Goal: Task Accomplishment & Management: Complete application form

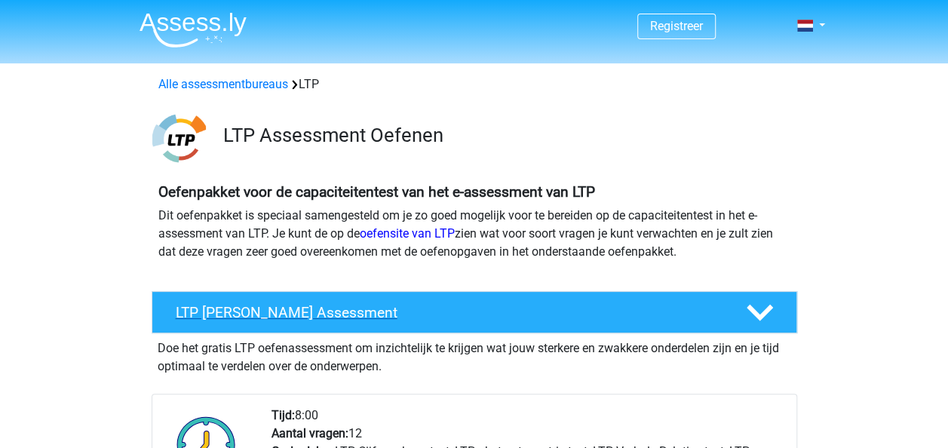
click at [353, 320] on h4 "LTP [PERSON_NAME] Assessment" at bounding box center [449, 312] width 546 height 17
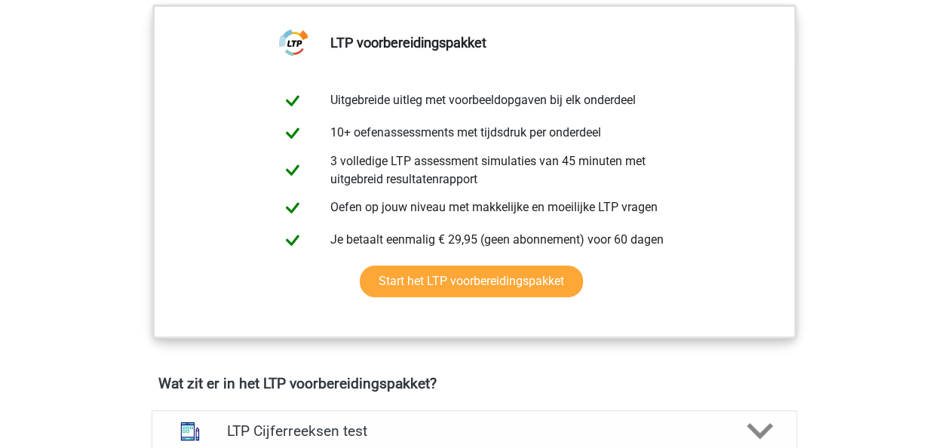
scroll to position [342, 0]
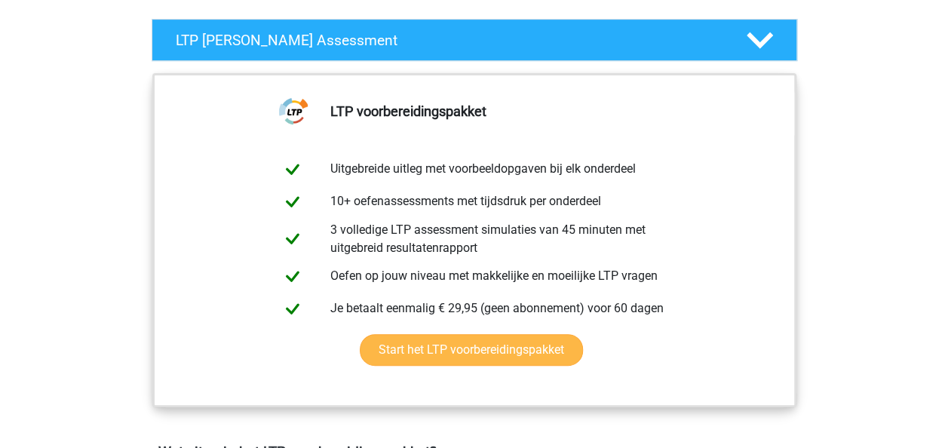
scroll to position [270, 0]
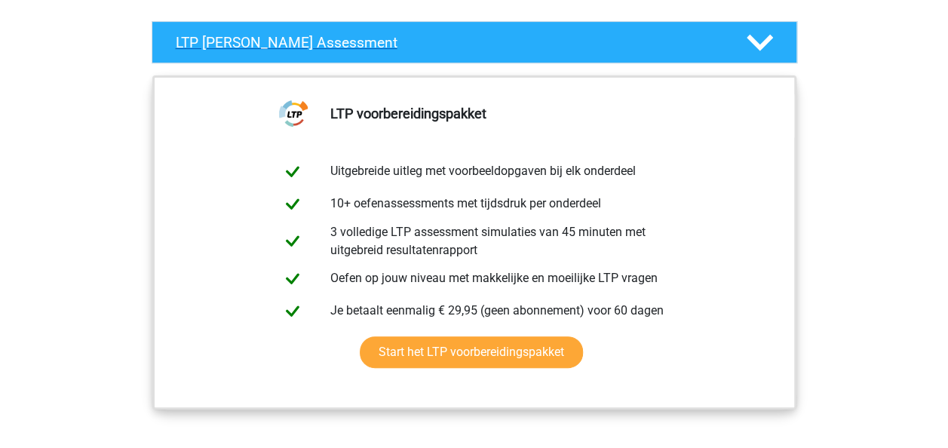
click at [769, 40] on polygon at bounding box center [759, 43] width 26 height 17
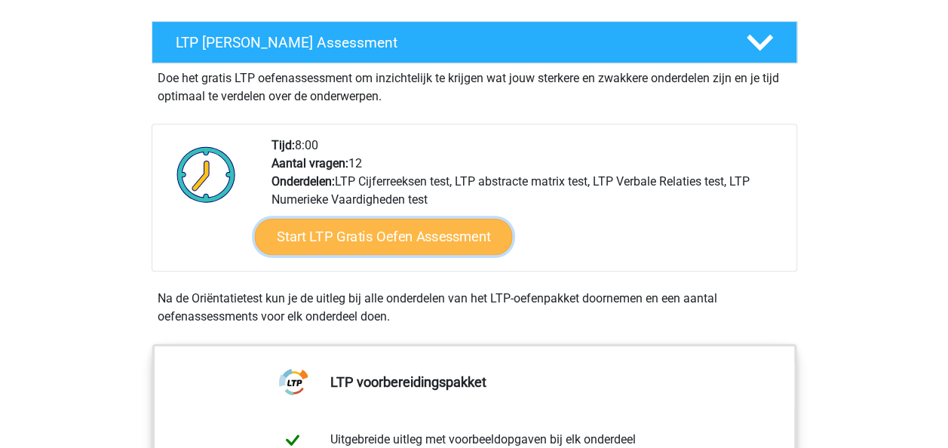
click at [412, 232] on link "Start LTP Gratis Oefen Assessment" at bounding box center [383, 237] width 258 height 36
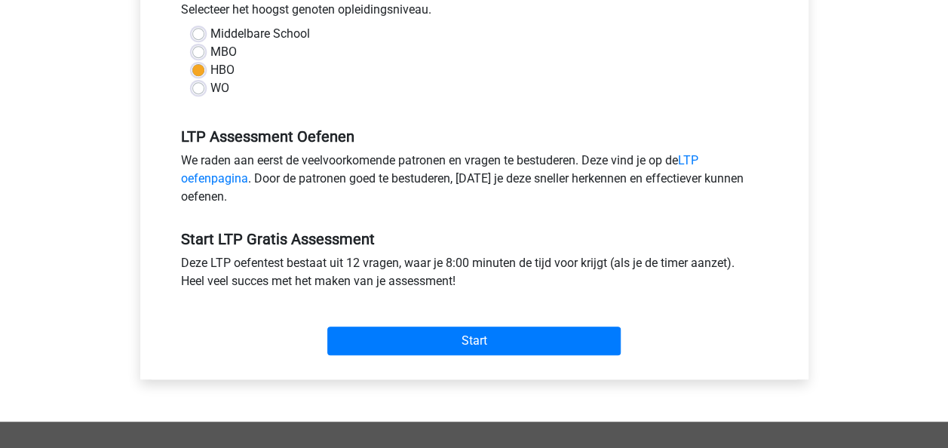
scroll to position [366, 0]
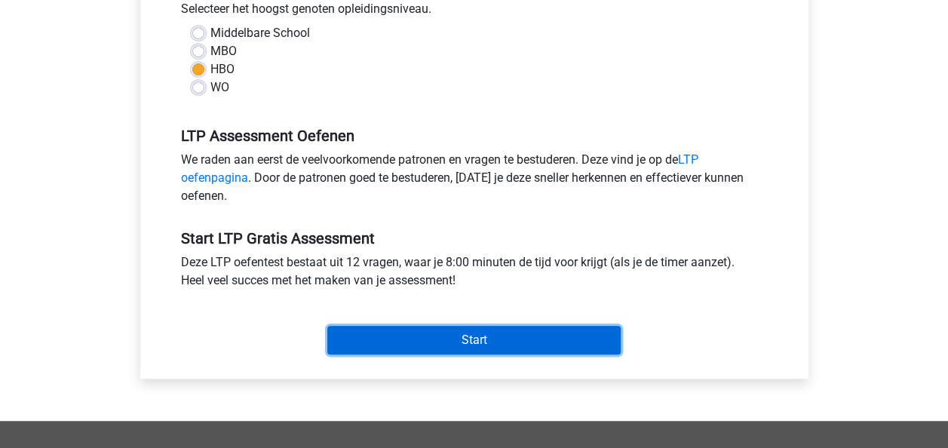
click at [465, 340] on input "Start" at bounding box center [473, 340] width 293 height 29
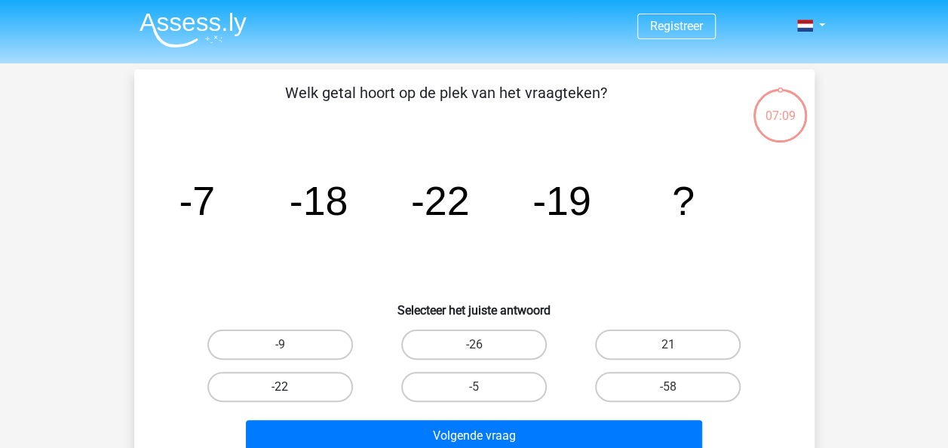
click at [273, 391] on label "-22" at bounding box center [280, 387] width 146 height 30
click at [280, 391] on input "-22" at bounding box center [285, 392] width 10 height 10
radio input "true"
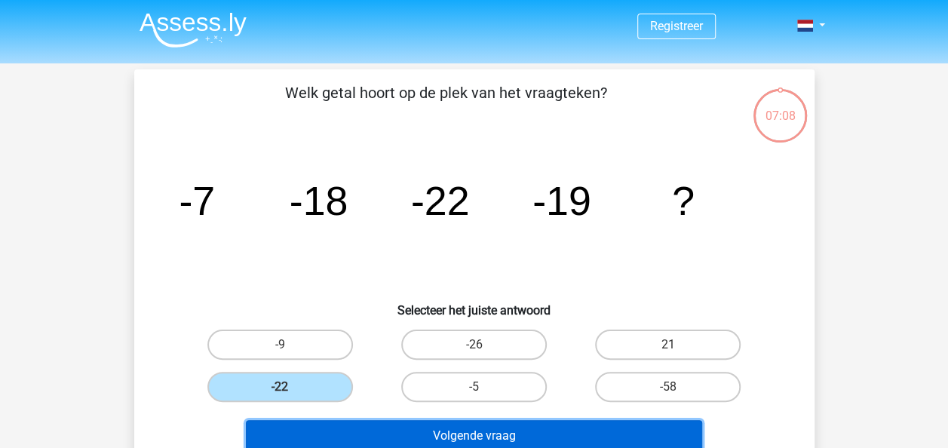
click at [401, 430] on button "Volgende vraag" at bounding box center [474, 436] width 456 height 32
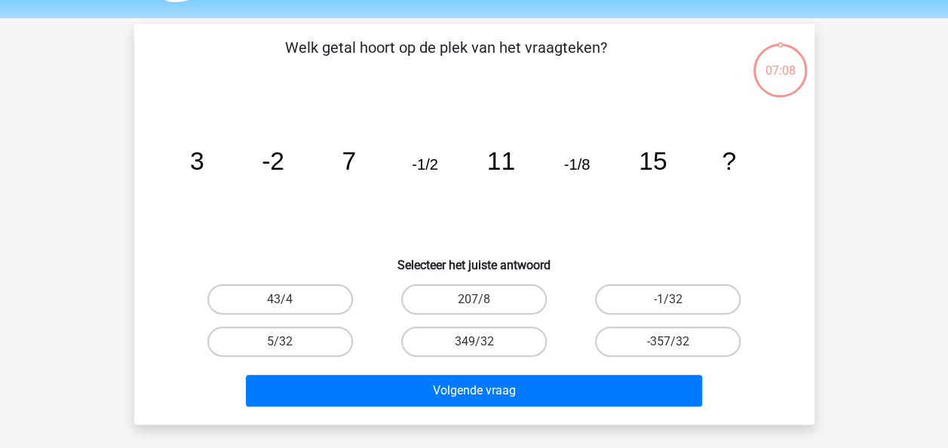
scroll to position [69, 0]
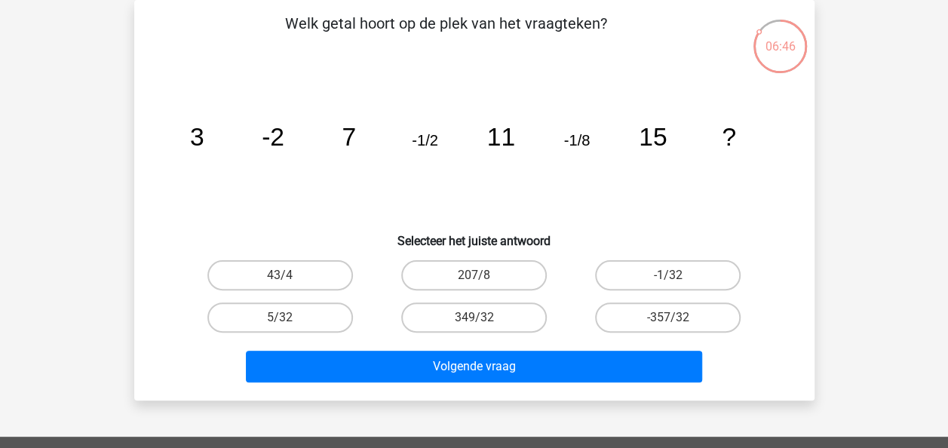
click at [675, 275] on input "-1/32" at bounding box center [673, 280] width 10 height 10
radio input "true"
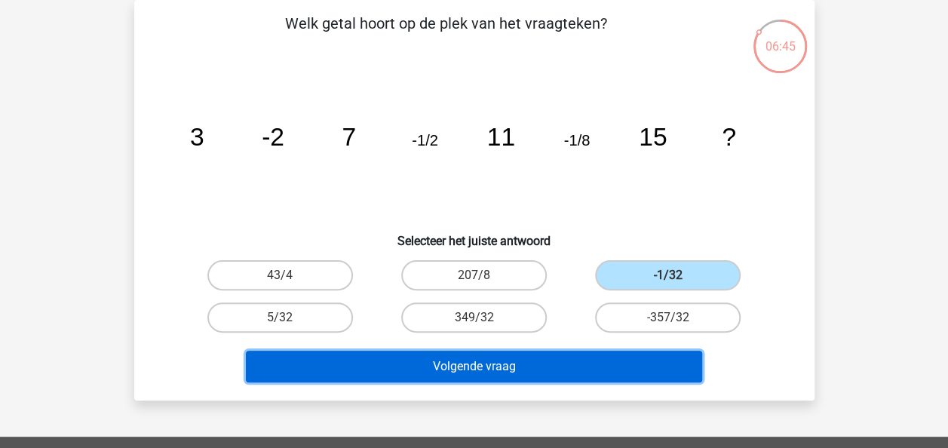
click at [522, 371] on button "Volgende vraag" at bounding box center [474, 367] width 456 height 32
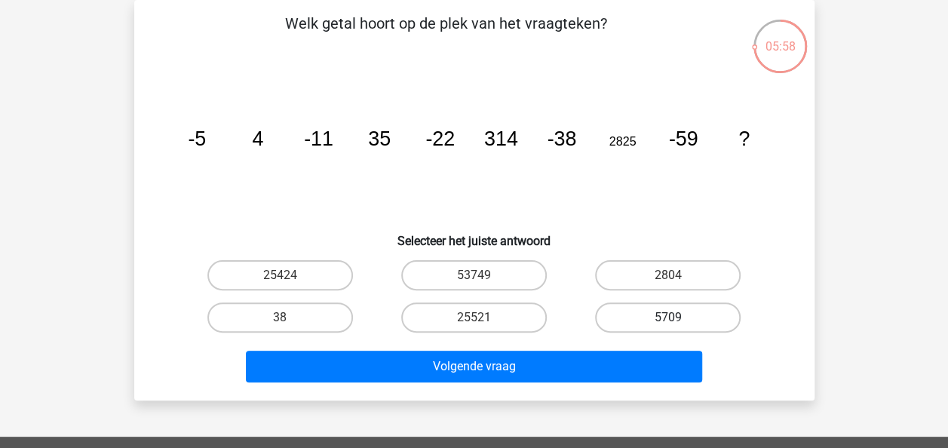
click at [679, 308] on label "5709" at bounding box center [668, 317] width 146 height 30
click at [678, 317] on input "5709" at bounding box center [673, 322] width 10 height 10
radio input "true"
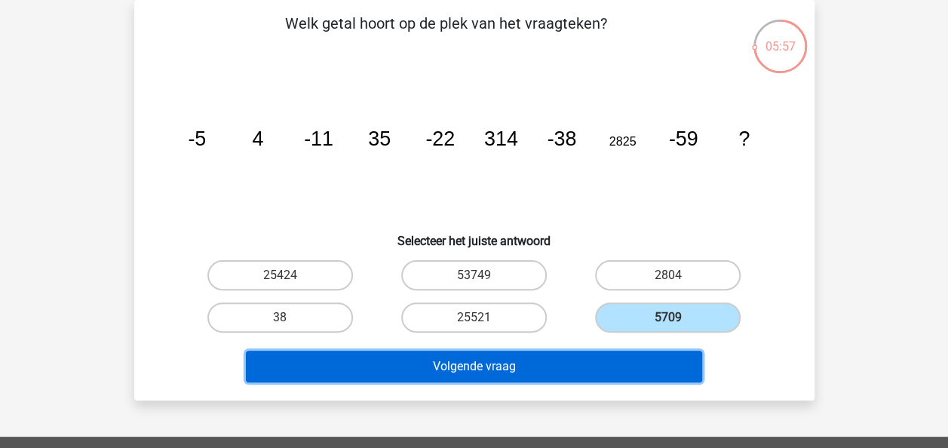
click at [608, 366] on button "Volgende vraag" at bounding box center [474, 367] width 456 height 32
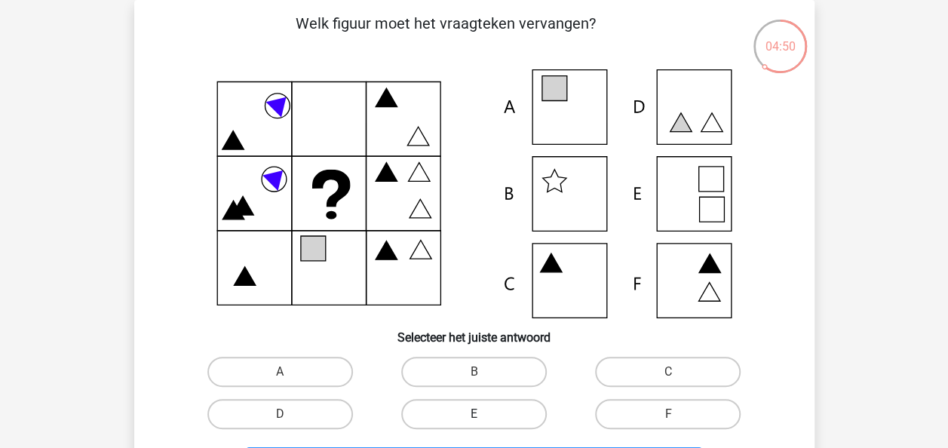
click at [463, 409] on label "E" at bounding box center [474, 414] width 146 height 30
click at [473, 414] on input "E" at bounding box center [478, 419] width 10 height 10
radio input "true"
click at [282, 365] on label "A" at bounding box center [280, 372] width 146 height 30
click at [282, 372] on input "A" at bounding box center [285, 377] width 10 height 10
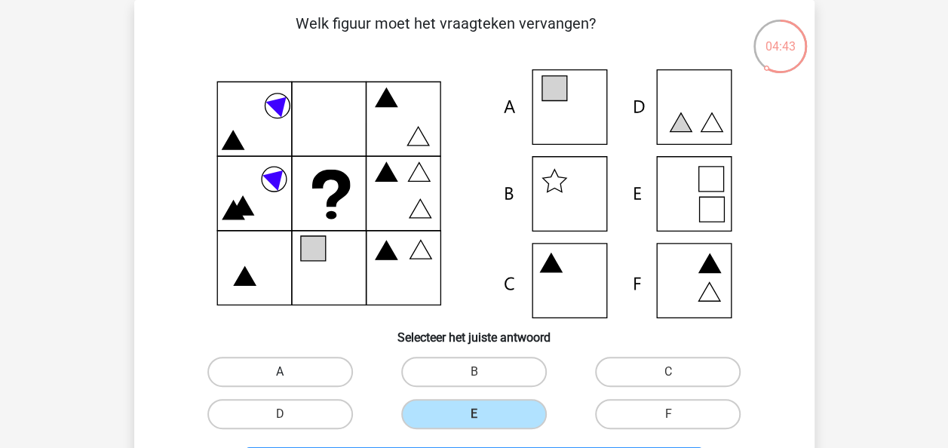
radio input "true"
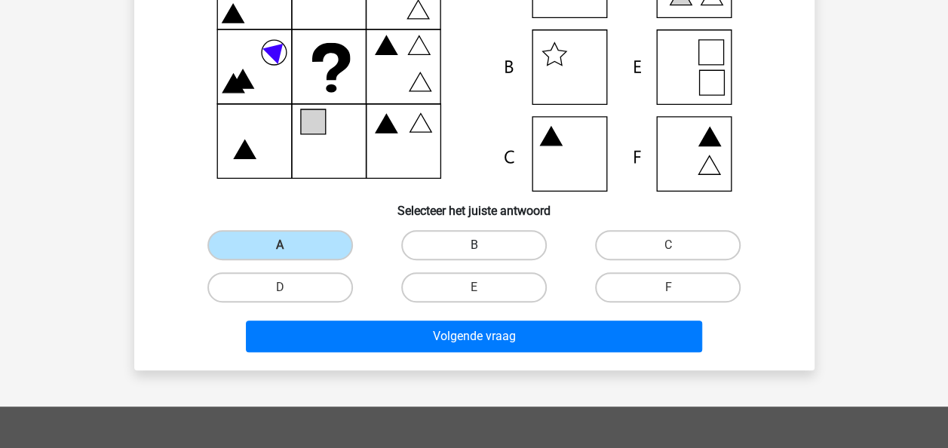
scroll to position [198, 0]
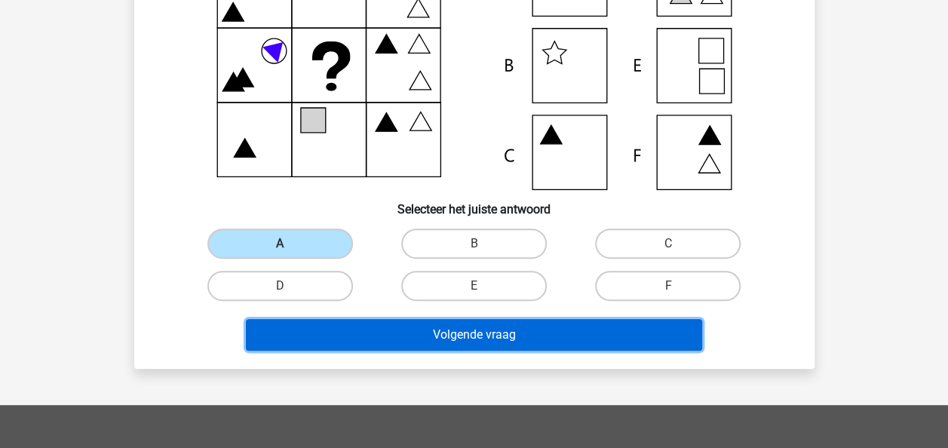
click at [464, 334] on button "Volgende vraag" at bounding box center [474, 335] width 456 height 32
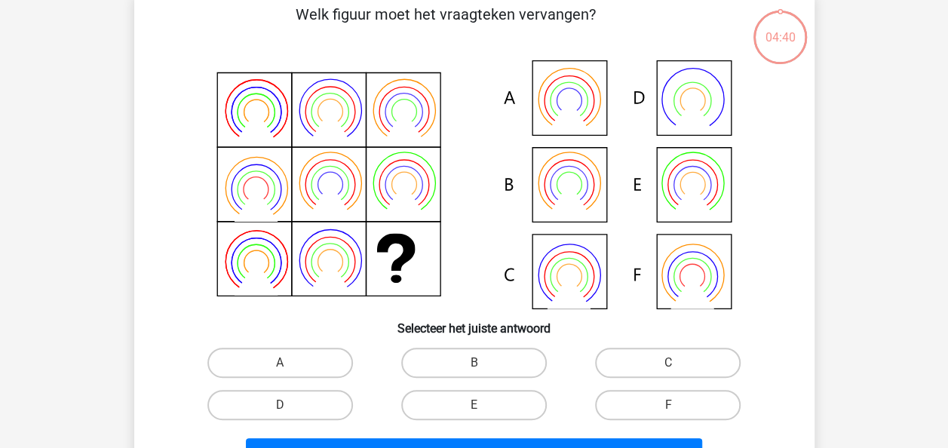
scroll to position [69, 0]
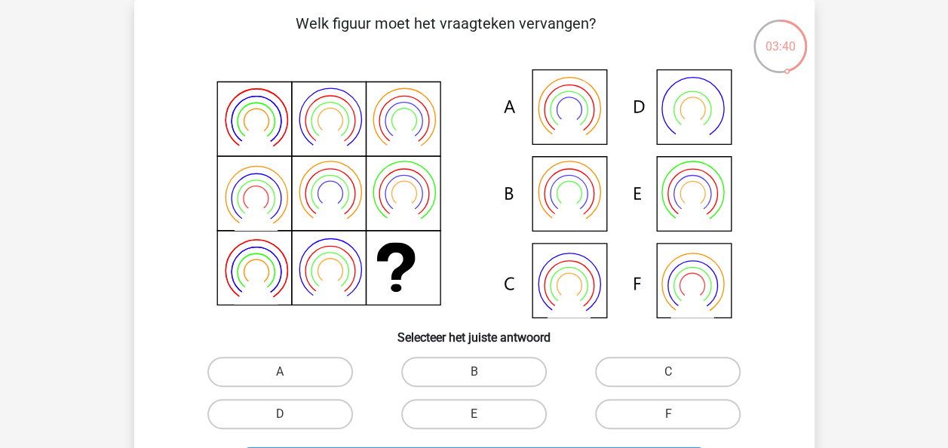
click at [679, 210] on icon at bounding box center [474, 193] width 608 height 249
click at [501, 424] on label "E" at bounding box center [474, 414] width 146 height 30
click at [483, 424] on input "E" at bounding box center [478, 419] width 10 height 10
radio input "true"
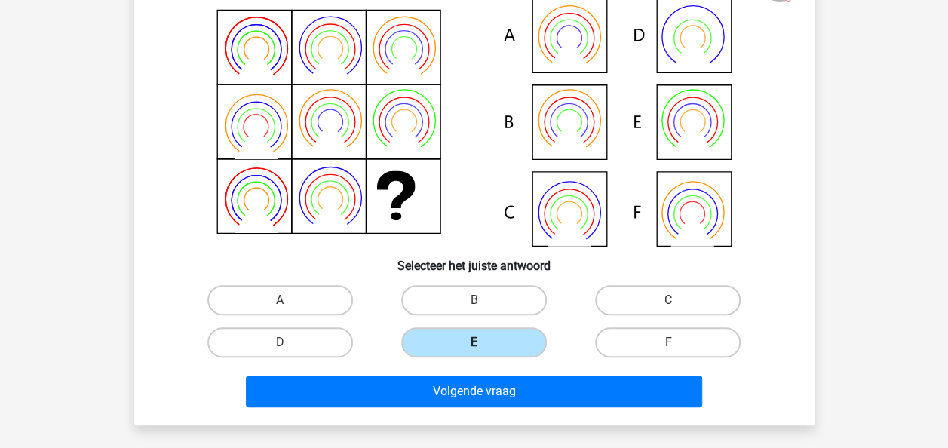
scroll to position [142, 0]
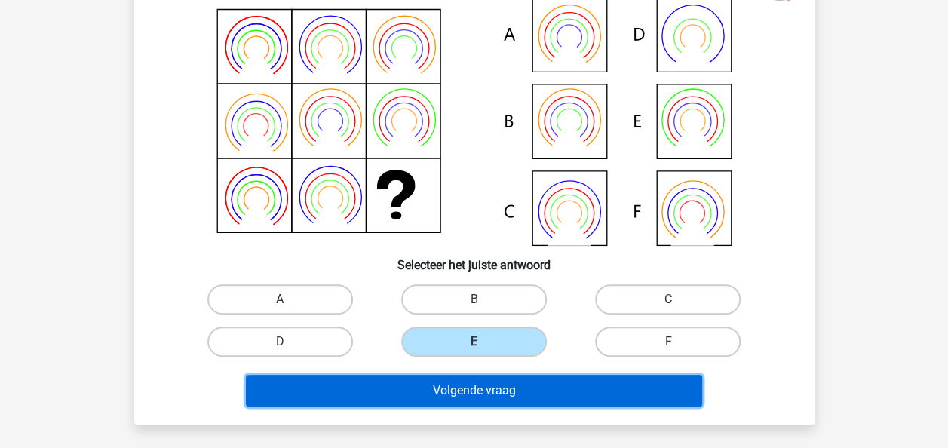
click at [511, 394] on button "Volgende vraag" at bounding box center [474, 391] width 456 height 32
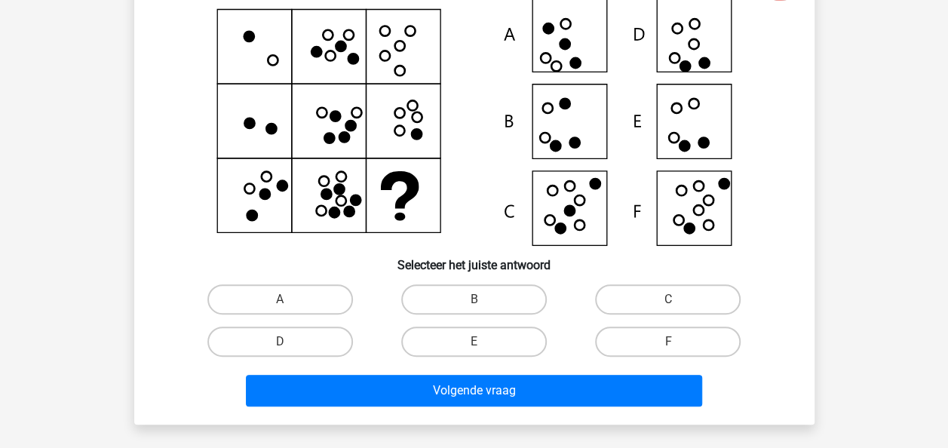
scroll to position [69, 0]
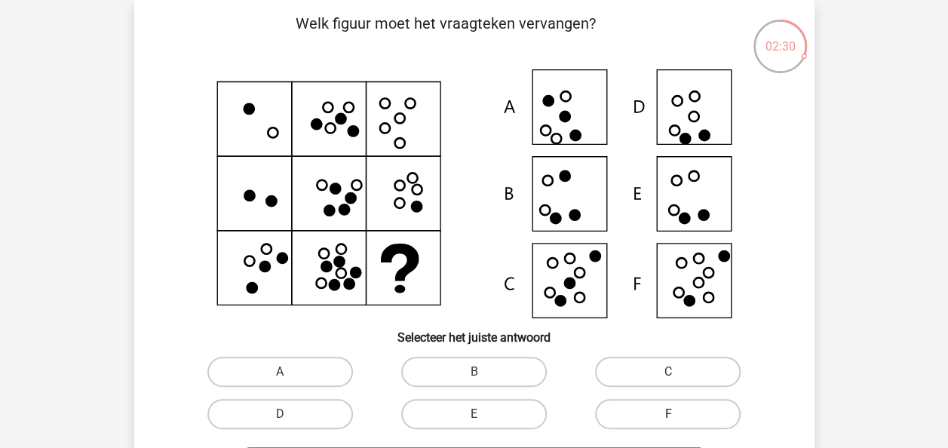
click at [678, 422] on label "F" at bounding box center [668, 414] width 146 height 30
click at [678, 422] on input "F" at bounding box center [673, 419] width 10 height 10
radio input "true"
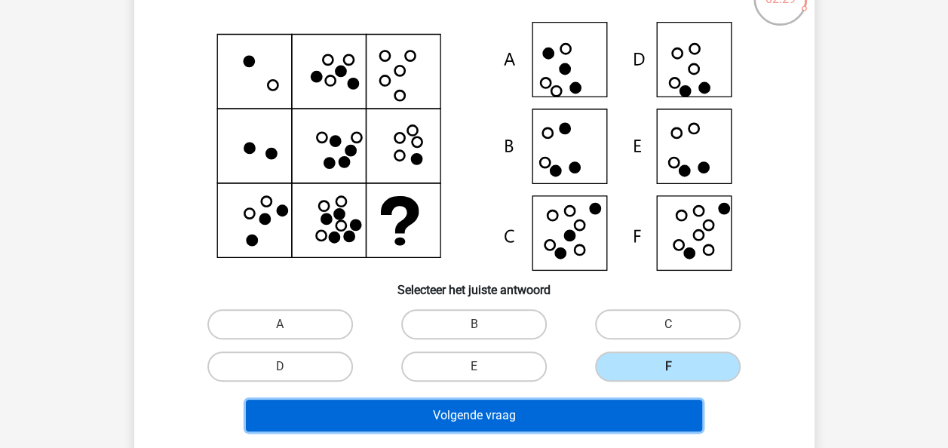
click at [678, 422] on button "Volgende vraag" at bounding box center [474, 416] width 456 height 32
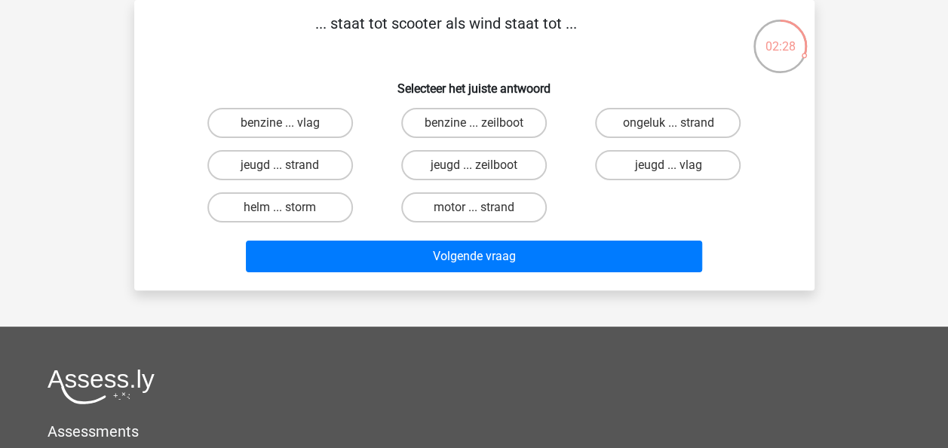
scroll to position [0, 0]
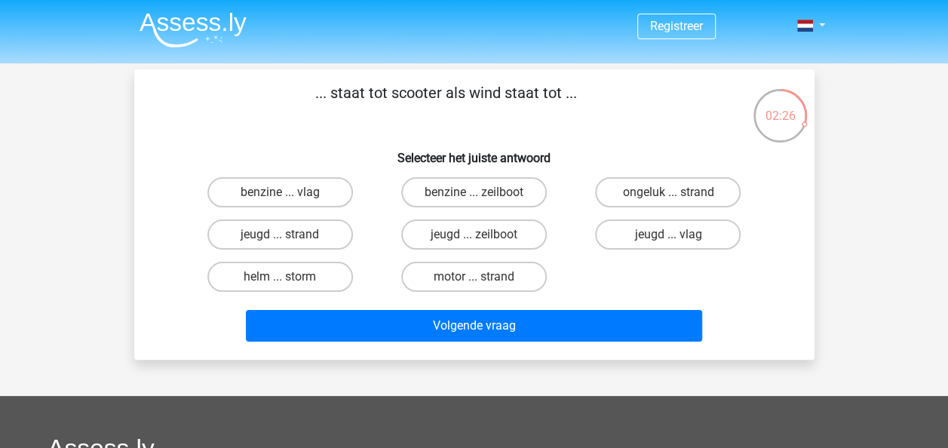
click at [455, 100] on p "... staat tot scooter als wind staat tot ..." at bounding box center [445, 103] width 575 height 45
click at [483, 188] on label "benzine ... zeilboot" at bounding box center [474, 192] width 146 height 30
click at [483, 192] on input "benzine ... zeilboot" at bounding box center [478, 197] width 10 height 10
radio input "true"
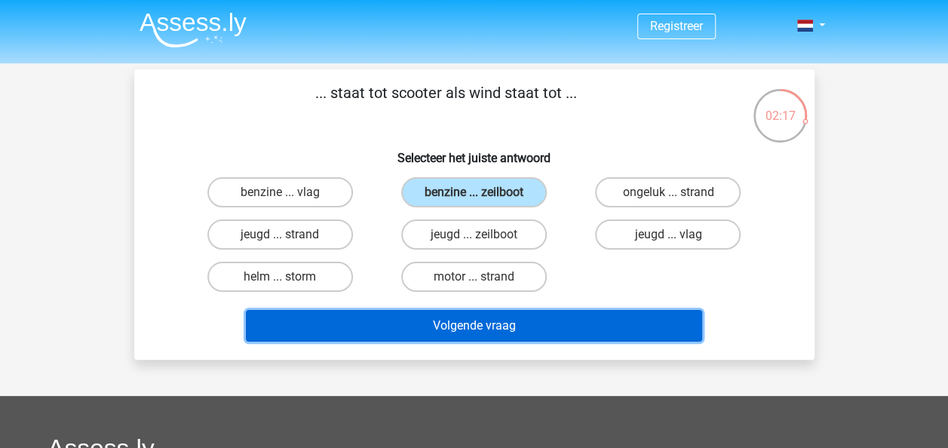
click at [473, 336] on button "Volgende vraag" at bounding box center [474, 326] width 456 height 32
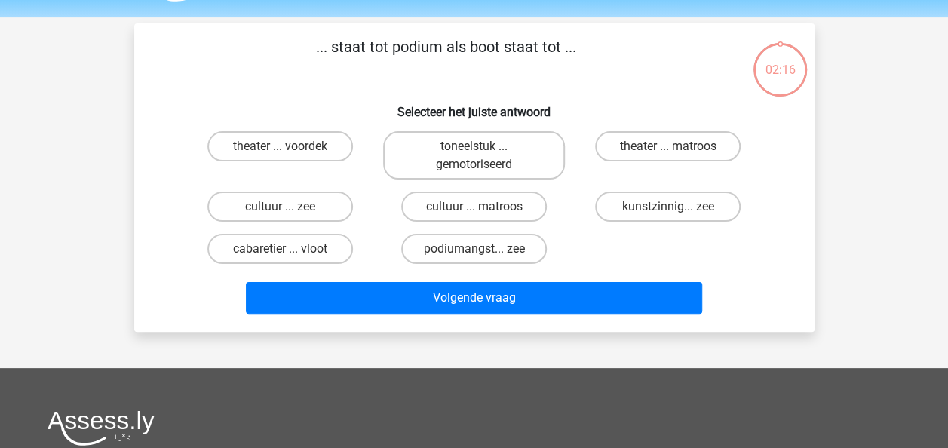
scroll to position [69, 0]
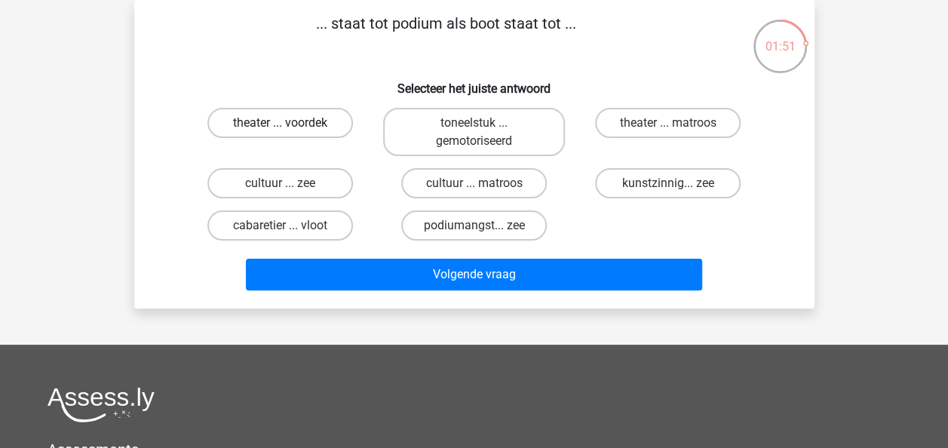
click at [302, 118] on label "theater ... voordek" at bounding box center [280, 123] width 146 height 30
click at [290, 123] on input "theater ... voordek" at bounding box center [285, 128] width 10 height 10
radio input "true"
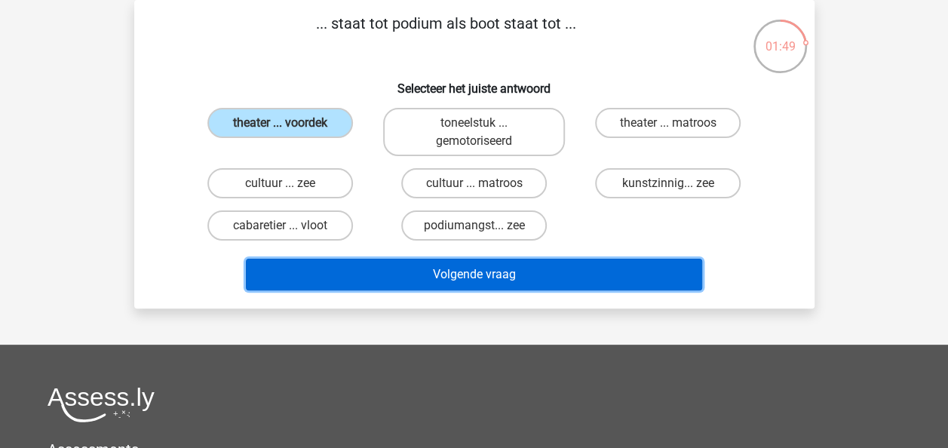
click at [413, 277] on button "Volgende vraag" at bounding box center [474, 275] width 456 height 32
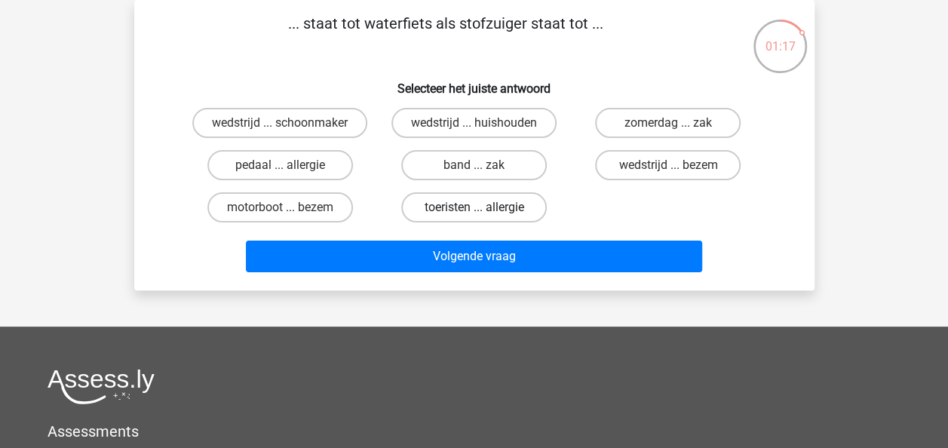
click at [443, 214] on label "toeristen ... allergie" at bounding box center [474, 207] width 146 height 30
click at [473, 214] on input "toeristen ... allergie" at bounding box center [478, 212] width 10 height 10
radio input "true"
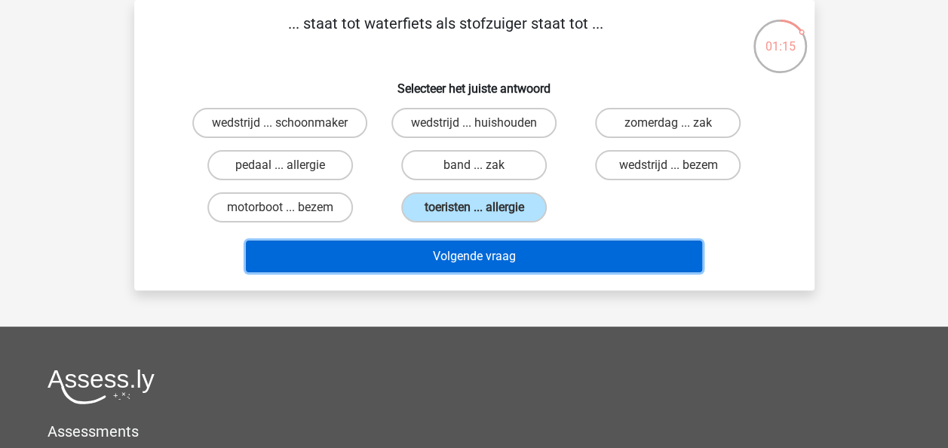
click at [446, 261] on button "Volgende vraag" at bounding box center [474, 257] width 456 height 32
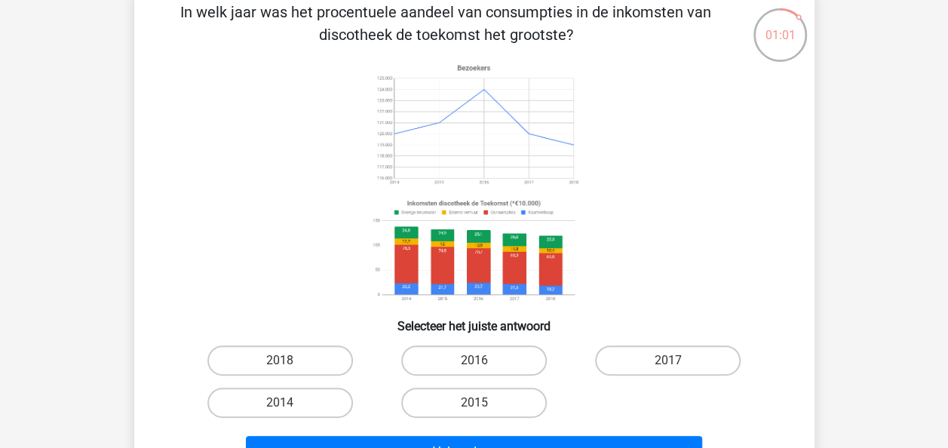
scroll to position [80, 0]
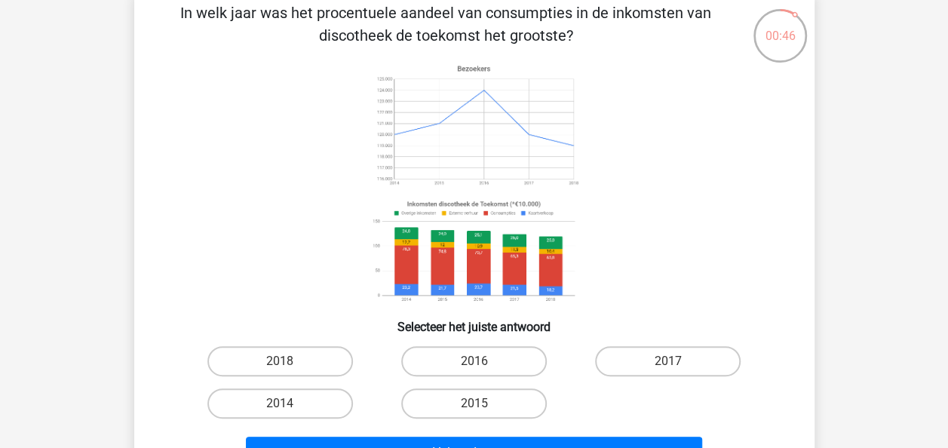
click at [284, 407] on input "2014" at bounding box center [285, 408] width 10 height 10
radio input "true"
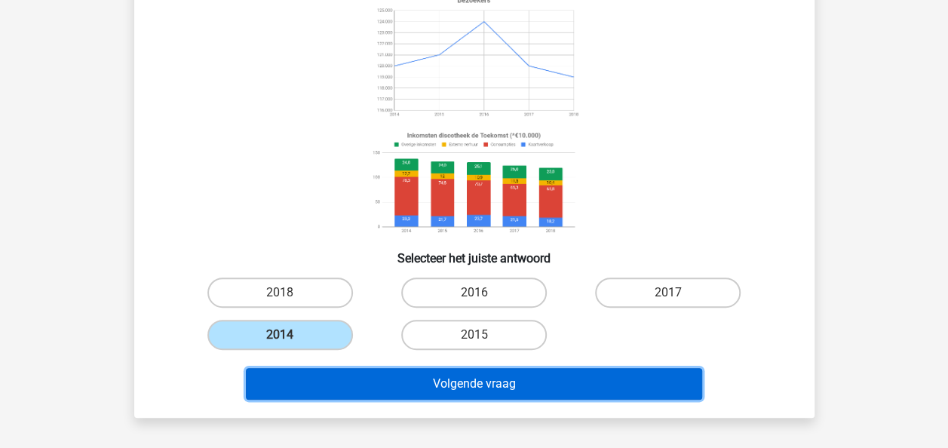
click at [384, 388] on button "Volgende vraag" at bounding box center [474, 384] width 456 height 32
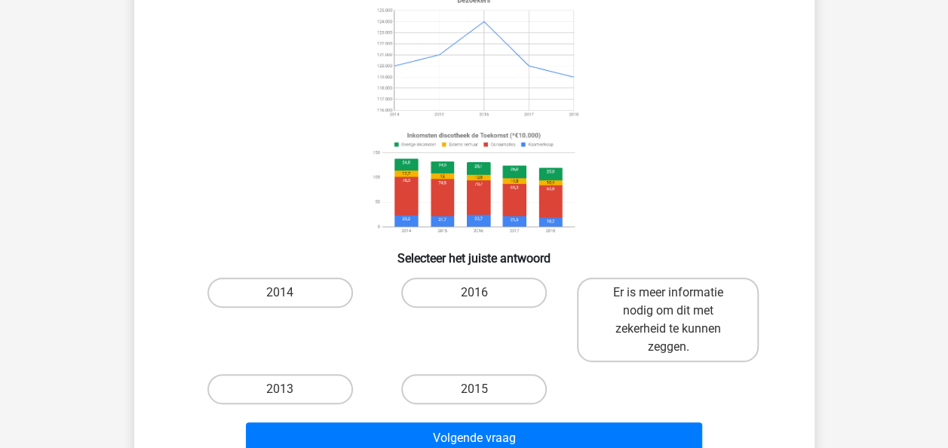
scroll to position [69, 0]
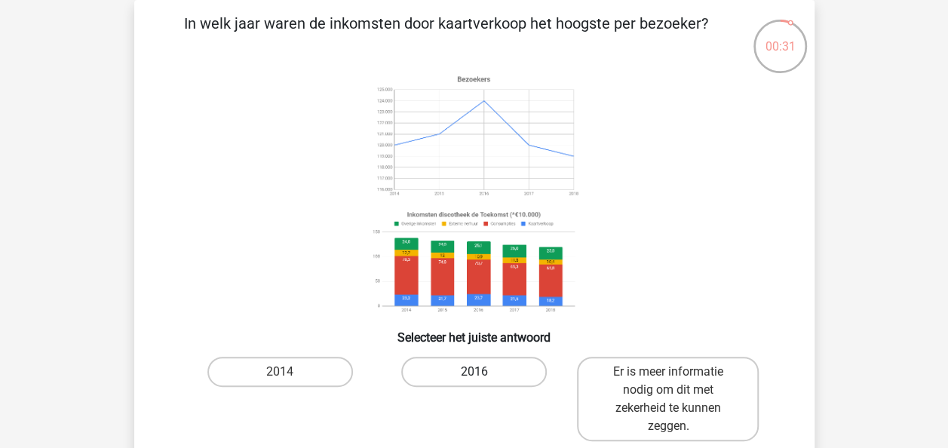
click at [434, 381] on label "2016" at bounding box center [474, 372] width 146 height 30
click at [473, 381] on input "2016" at bounding box center [478, 377] width 10 height 10
radio input "true"
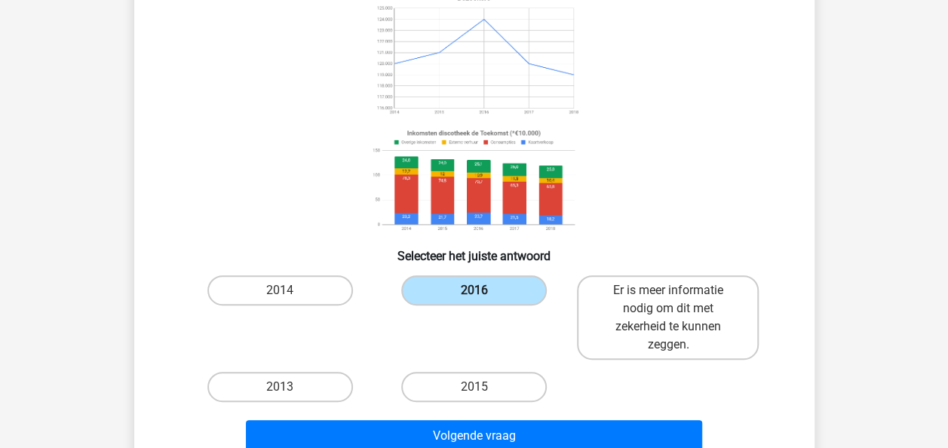
scroll to position [185, 0]
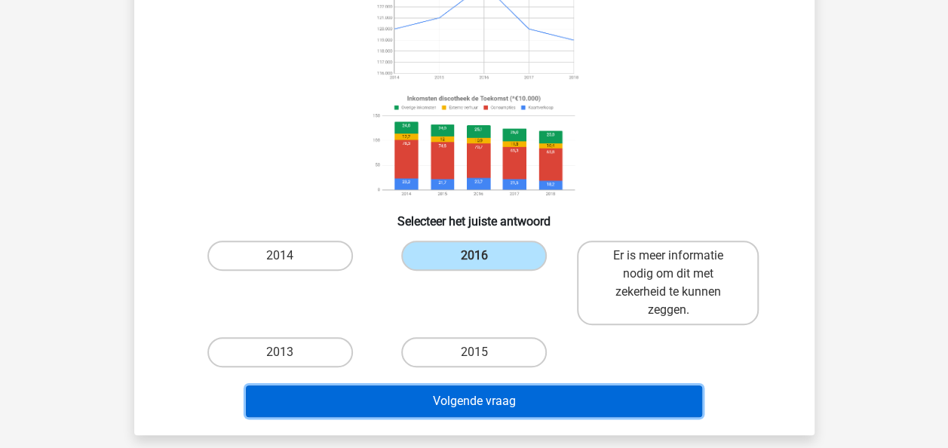
click at [436, 397] on button "Volgende vraag" at bounding box center [474, 401] width 456 height 32
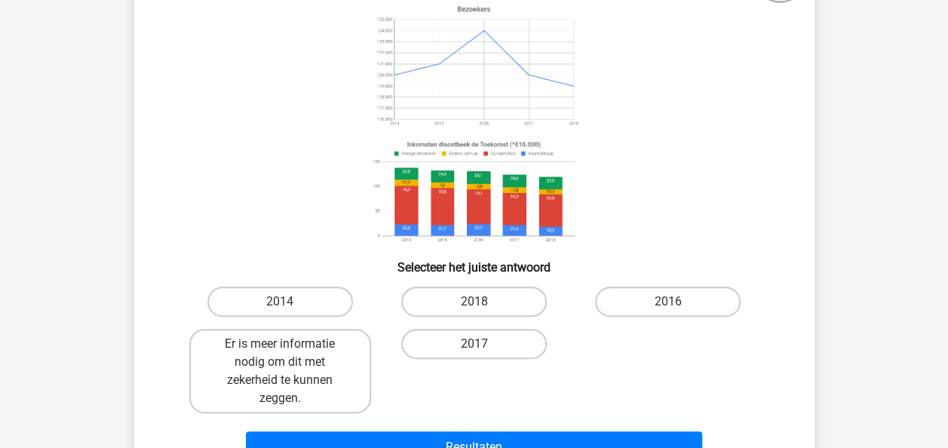
scroll to position [144, 0]
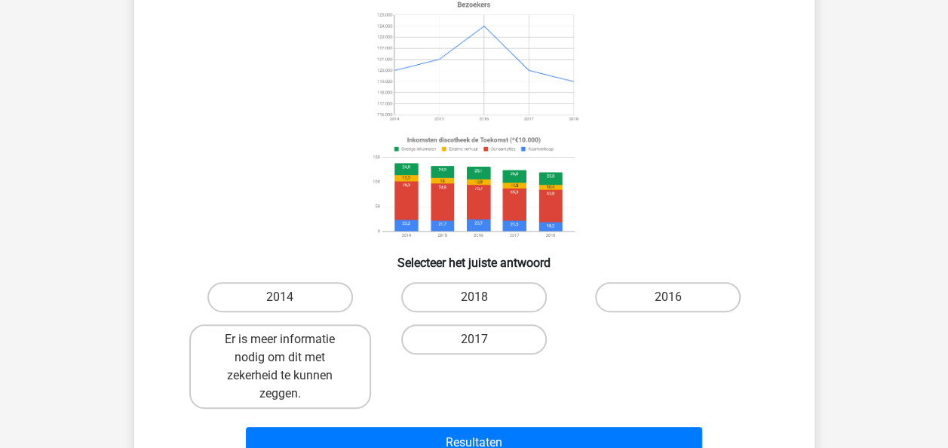
click at [668, 298] on input "2016" at bounding box center [673, 302] width 10 height 10
radio input "true"
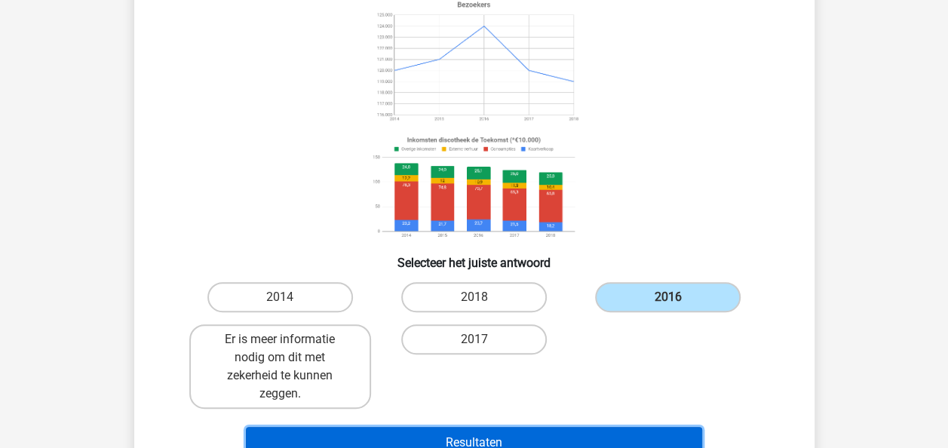
click at [590, 439] on button "Resultaten" at bounding box center [474, 443] width 456 height 32
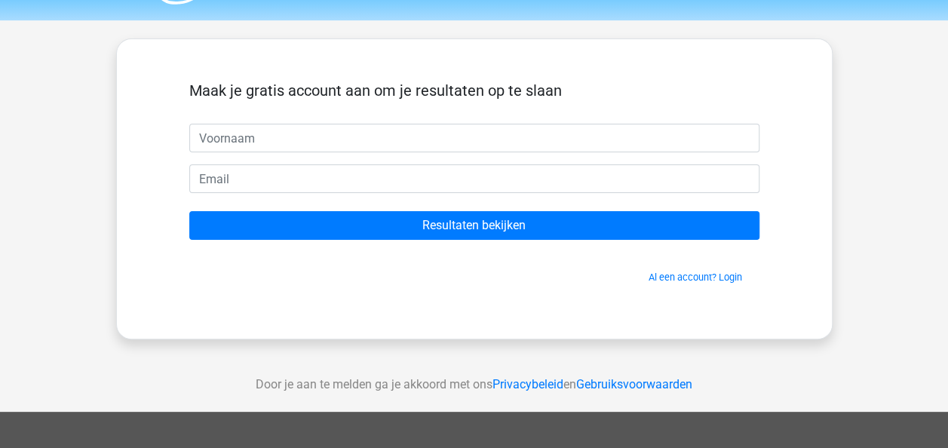
scroll to position [44, 0]
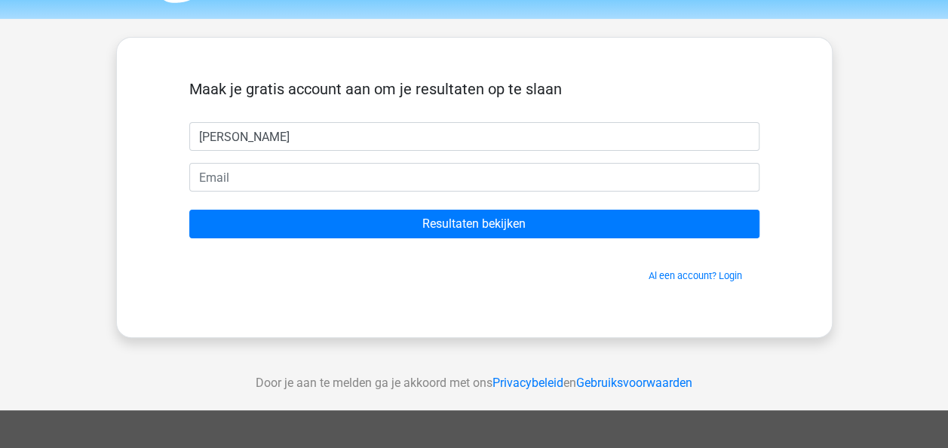
type input "[PERSON_NAME]"
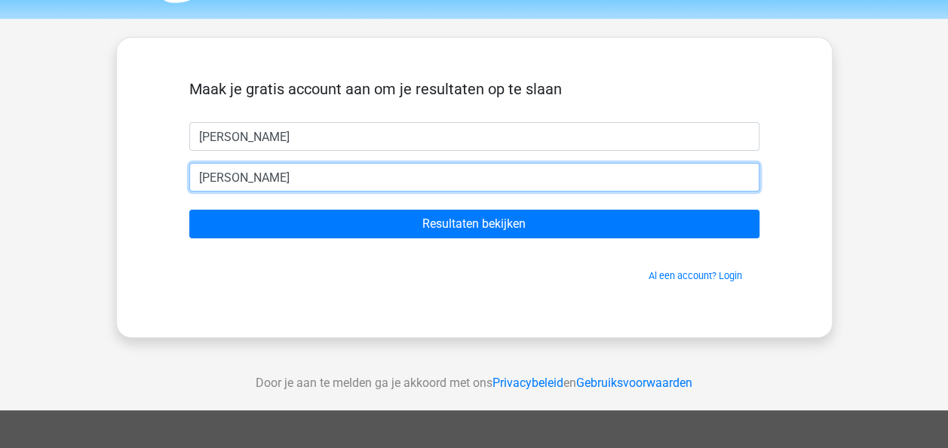
type input "barry.muller81@gmail.com"
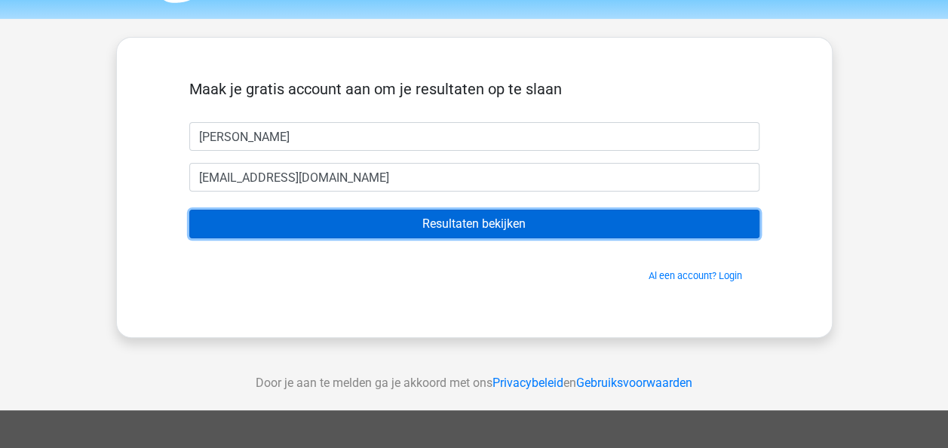
click at [507, 235] on input "Resultaten bekijken" at bounding box center [474, 224] width 570 height 29
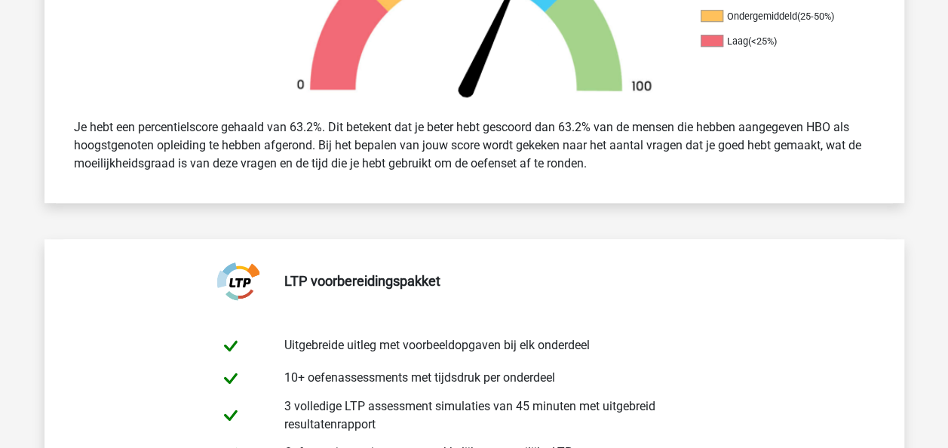
scroll to position [565, 0]
